Goal: Find specific page/section: Find specific page/section

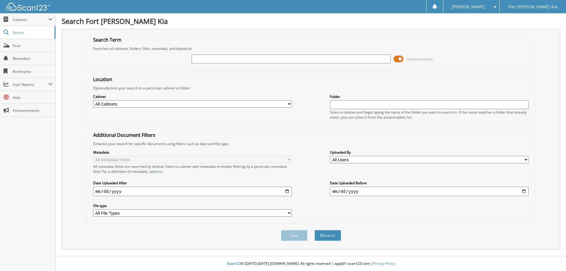
click at [204, 58] on input "text" at bounding box center [291, 59] width 199 height 9
type input "29996"
click at [314, 230] on button "Search" at bounding box center [327, 235] width 27 height 11
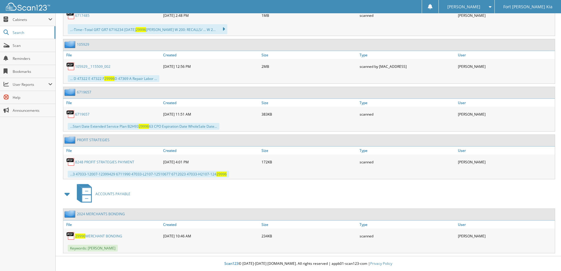
scroll to position [1065, 0]
click at [104, 237] on link "29996 MERCHANT BONDING" at bounding box center [98, 235] width 47 height 5
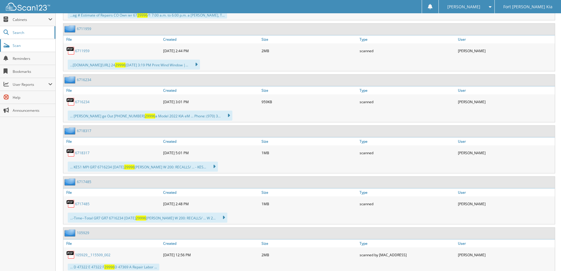
scroll to position [829, 0]
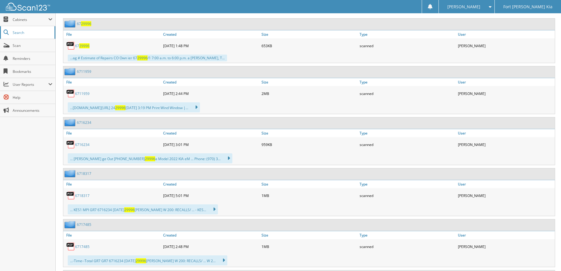
click at [22, 33] on span "Search" at bounding box center [32, 32] width 39 height 5
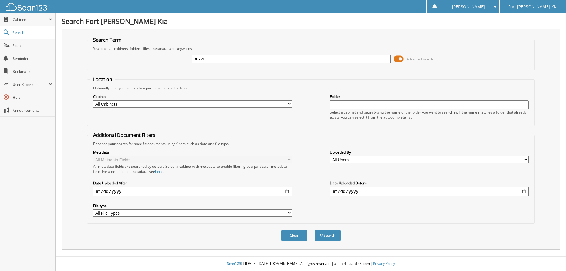
type input "30220"
click at [314, 230] on button "Search" at bounding box center [327, 235] width 27 height 11
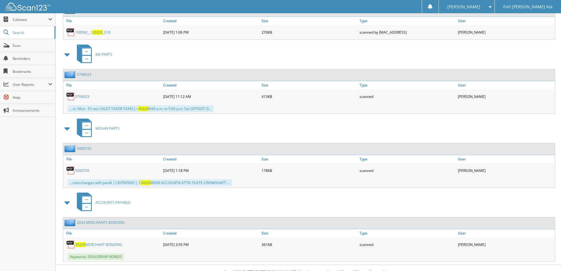
scroll to position [2058, 0]
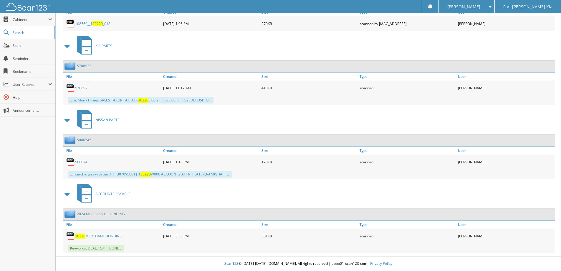
click at [104, 236] on link "30220 MERCHANT BONDING" at bounding box center [98, 235] width 47 height 5
click at [110, 236] on link "30220 MERCHANT BONDING" at bounding box center [98, 235] width 47 height 5
